Goal: Transaction & Acquisition: Purchase product/service

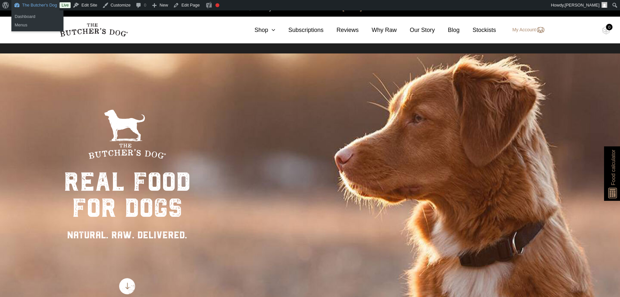
click at [52, 6] on link "The Butcher's Dog" at bounding box center [35, 5] width 48 height 10
click at [275, 31] on icon at bounding box center [271, 30] width 7 height 6
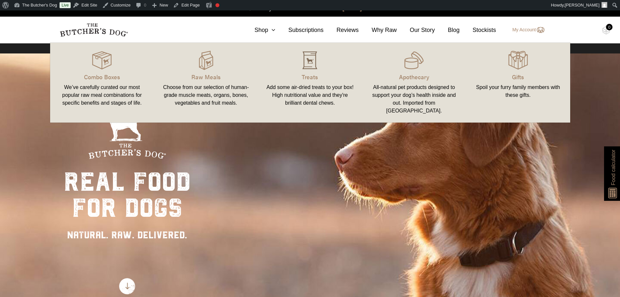
click at [309, 62] on img at bounding box center [310, 60] width 20 height 20
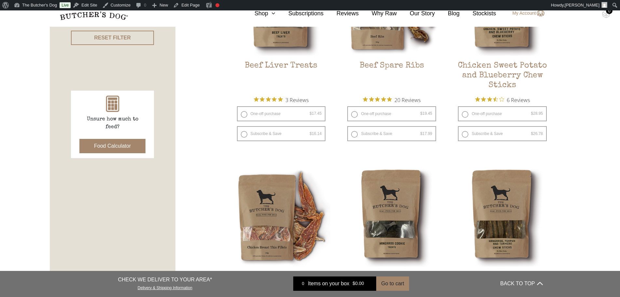
scroll to position [228, 0]
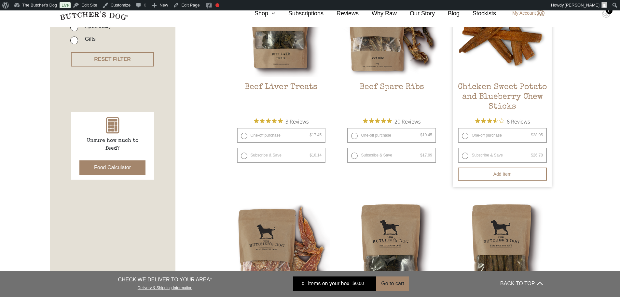
click at [500, 65] on img at bounding box center [502, 28] width 99 height 99
